Goal: Information Seeking & Learning: Learn about a topic

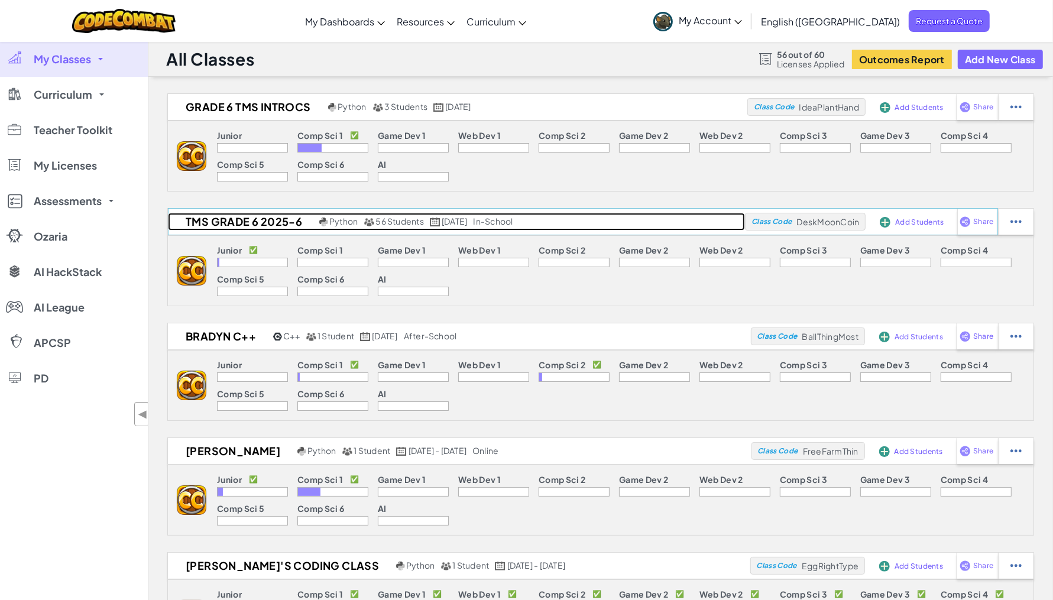
click at [266, 225] on h2 "TMS Grade 6 2025-6" at bounding box center [242, 222] width 148 height 18
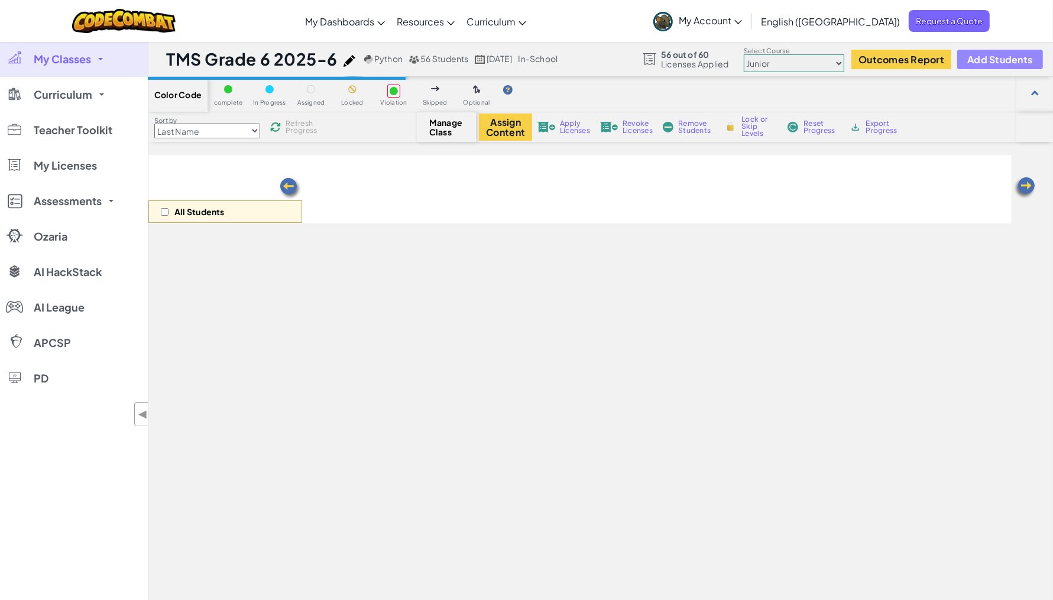
click at [1000, 58] on span "Add Students" at bounding box center [1000, 59] width 65 height 10
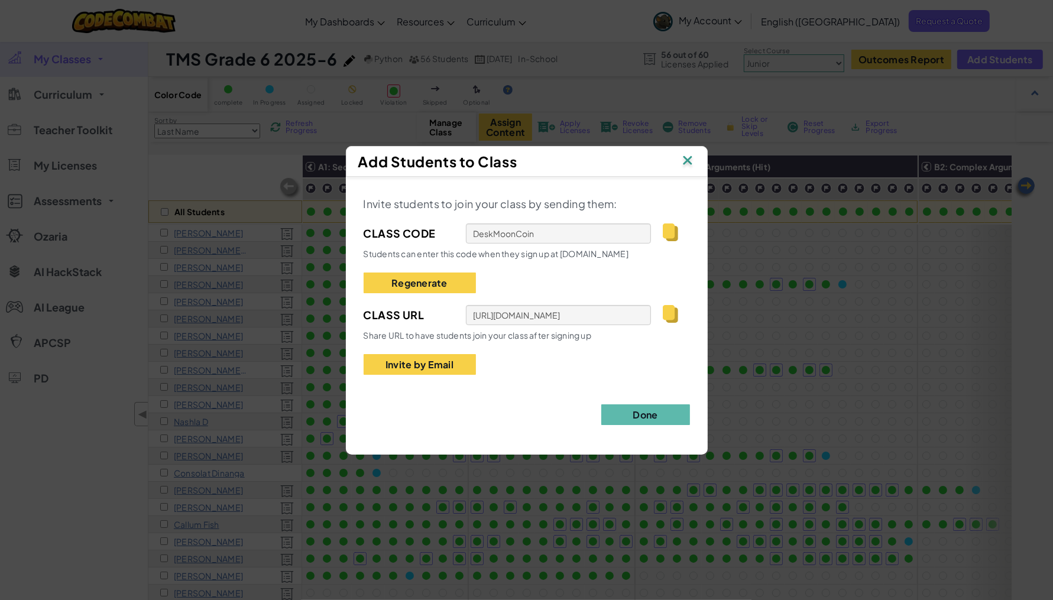
click at [888, 93] on div "Add Students to Class Invite students to join your class by sending them: Class…" at bounding box center [526, 300] width 1053 height 600
click at [688, 158] on img at bounding box center [687, 162] width 15 height 18
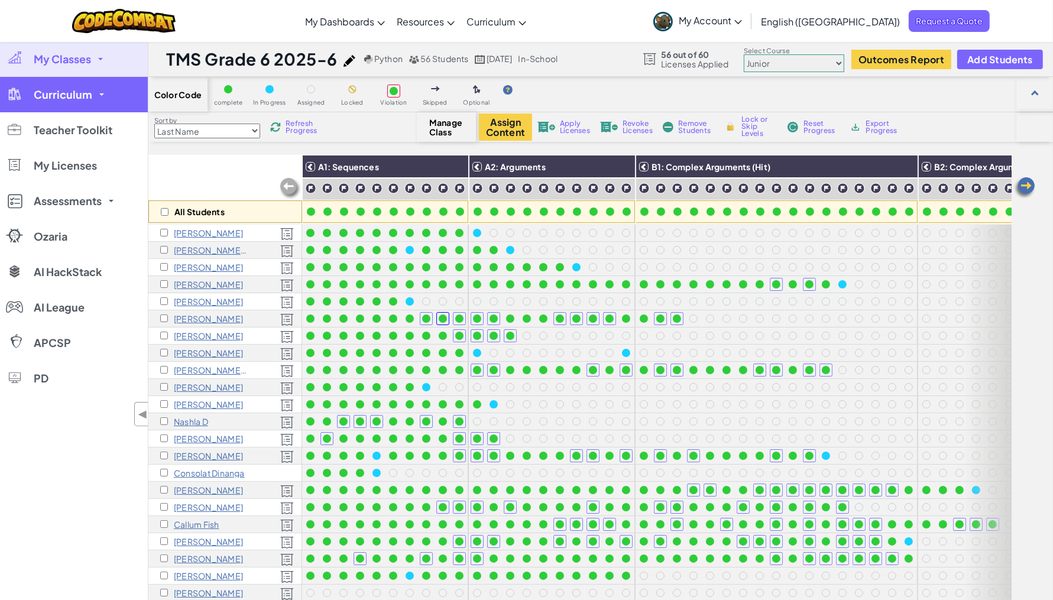
click at [44, 105] on link "Curriculum" at bounding box center [74, 94] width 148 height 35
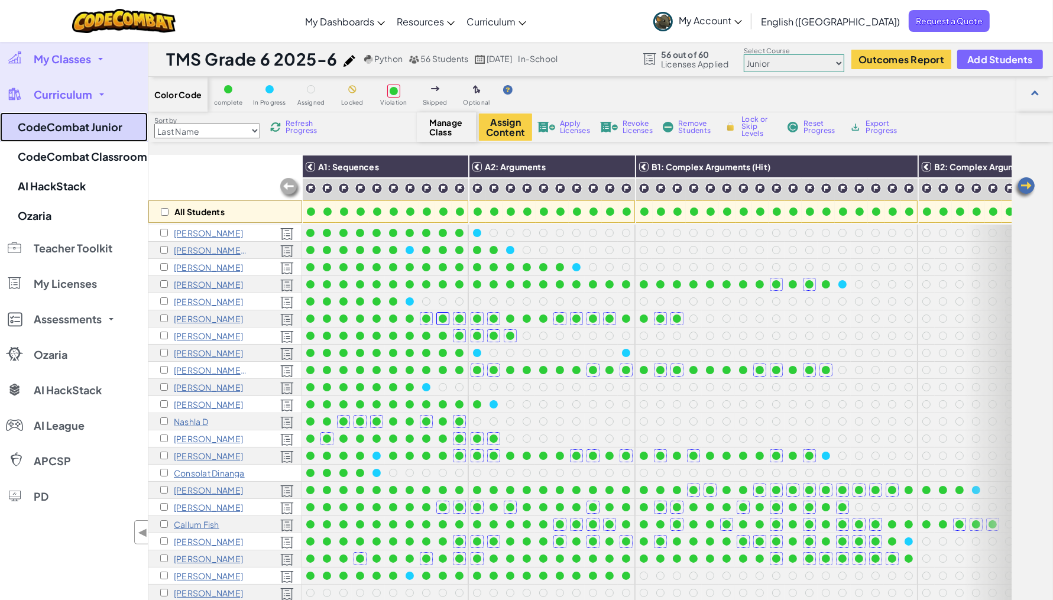
click at [61, 126] on link "CodeCombat Junior" at bounding box center [74, 127] width 148 height 30
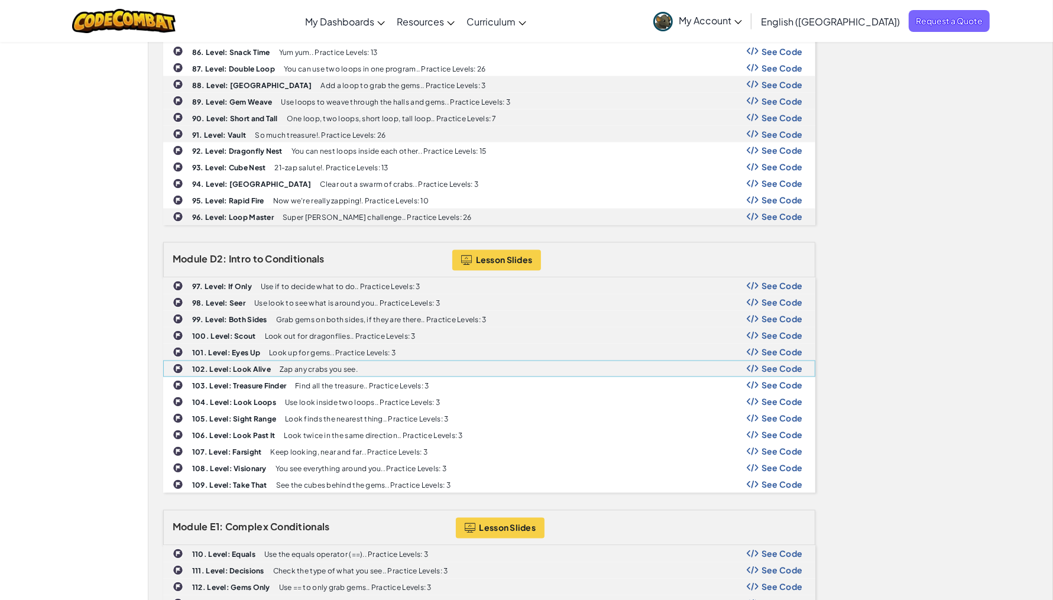
scroll to position [1946, 0]
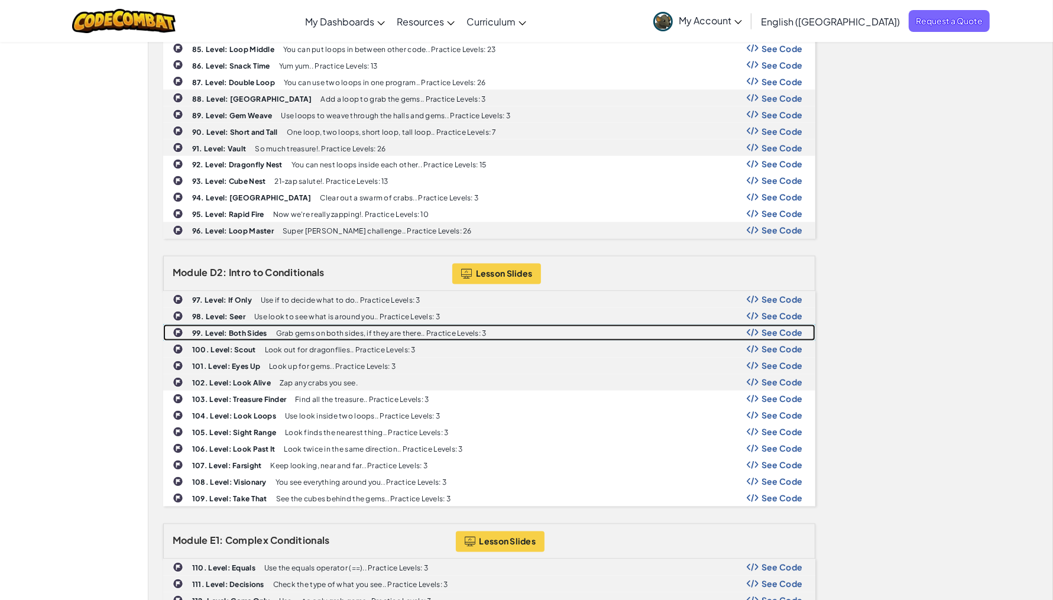
click at [225, 329] on b "99. Level: Both Sides" at bounding box center [229, 333] width 75 height 9
click at [211, 329] on b "99. Level: Both Sides" at bounding box center [229, 333] width 75 height 9
